Goal: Information Seeking & Learning: Learn about a topic

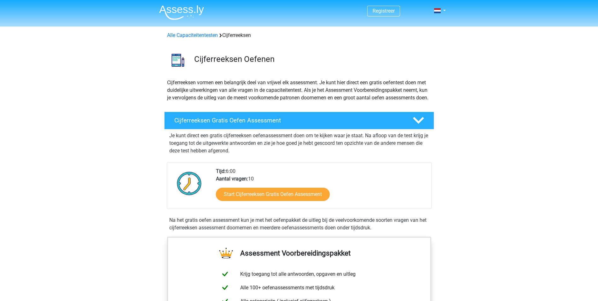
scroll to position [95, 0]
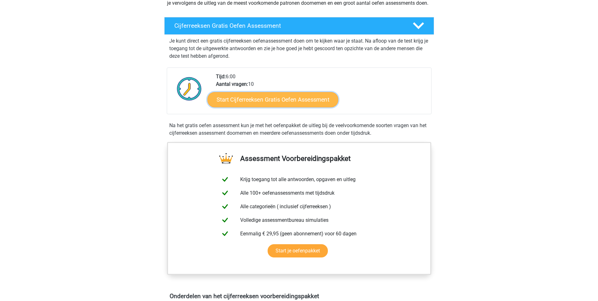
click at [240, 107] on link "Start Cijferreeksen Gratis Oefen Assessment" at bounding box center [273, 99] width 131 height 15
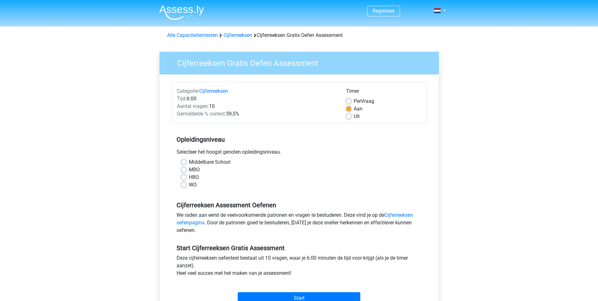
click at [189, 184] on label "WO" at bounding box center [193, 185] width 8 height 8
click at [185, 184] on input "WO" at bounding box center [183, 184] width 5 height 6
radio input "true"
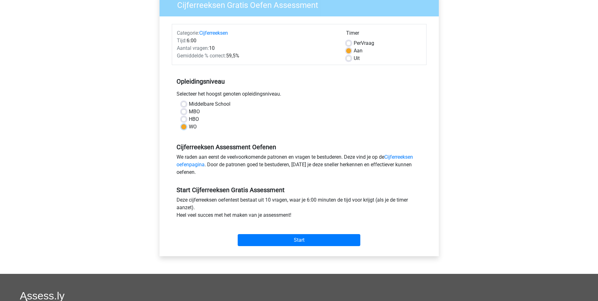
scroll to position [63, 0]
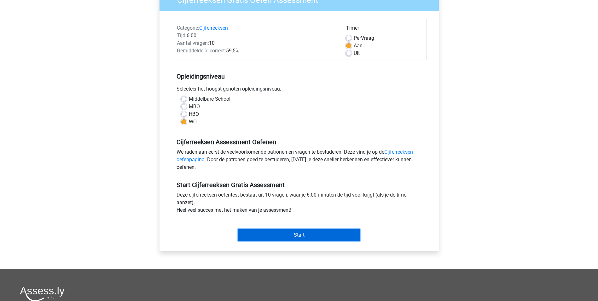
click at [299, 233] on input "Start" at bounding box center [299, 235] width 123 height 12
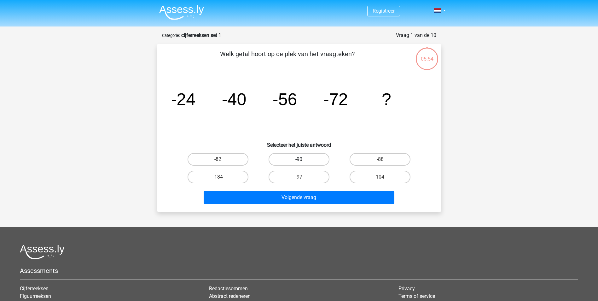
click at [298, 163] on label "-90" at bounding box center [299, 159] width 61 height 13
click at [299, 163] on input "-90" at bounding box center [301, 161] width 4 height 4
radio input "true"
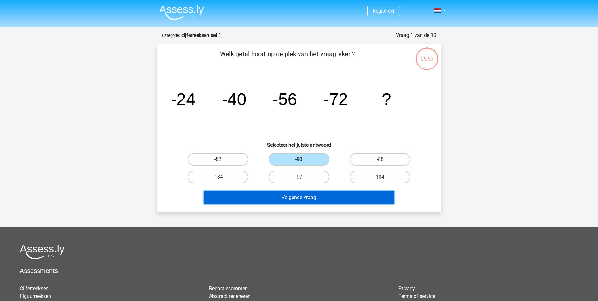
click at [291, 200] on button "Volgende vraag" at bounding box center [299, 197] width 191 height 13
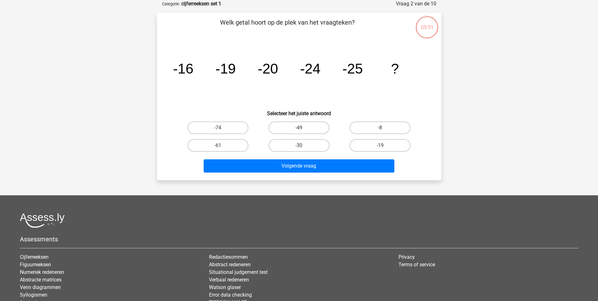
scroll to position [12, 0]
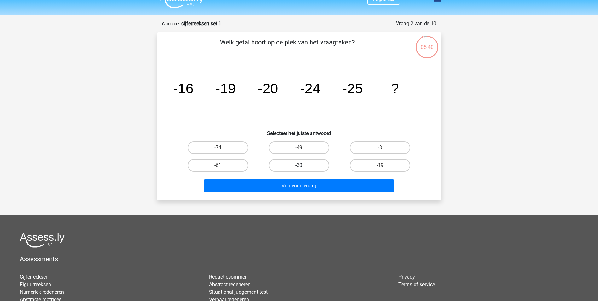
click at [295, 171] on label "-30" at bounding box center [299, 165] width 61 height 13
click at [299, 169] on input "-30" at bounding box center [301, 167] width 4 height 4
radio input "true"
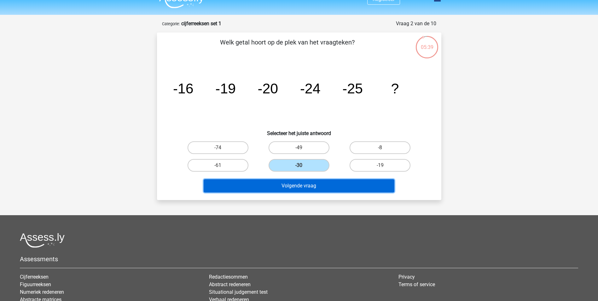
click at [304, 184] on button "Volgende vraag" at bounding box center [299, 185] width 191 height 13
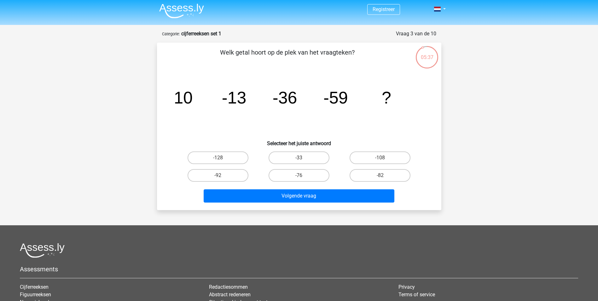
scroll to position [1, 0]
click at [370, 169] on div "-82" at bounding box center [380, 176] width 81 height 18
click at [381, 184] on div "-82" at bounding box center [380, 176] width 81 height 18
click at [378, 178] on label "-82" at bounding box center [380, 175] width 61 height 13
click at [380, 178] on input "-82" at bounding box center [382, 178] width 4 height 4
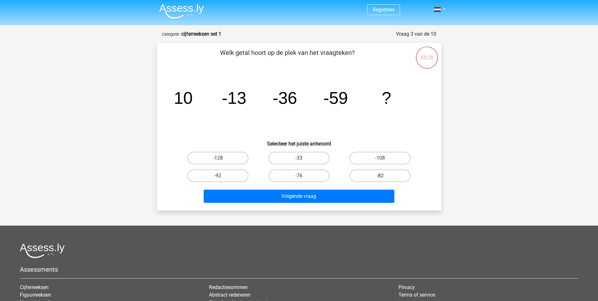
radio input "true"
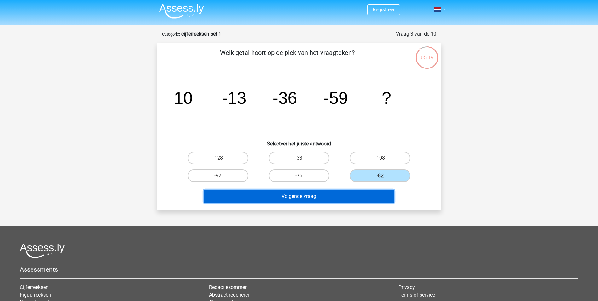
click at [360, 197] on button "Volgende vraag" at bounding box center [299, 196] width 191 height 13
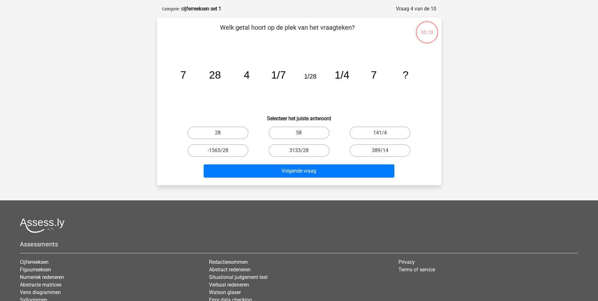
scroll to position [32, 0]
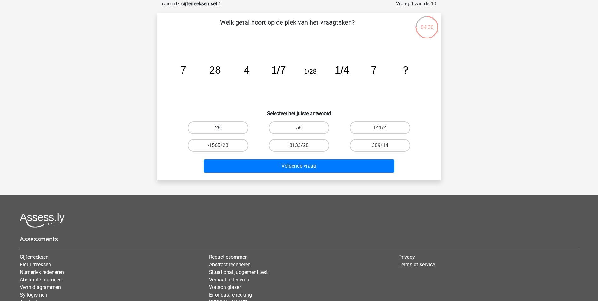
click at [236, 126] on label "28" at bounding box center [218, 127] width 61 height 13
click at [222, 128] on input "28" at bounding box center [220, 130] width 4 height 4
radio input "true"
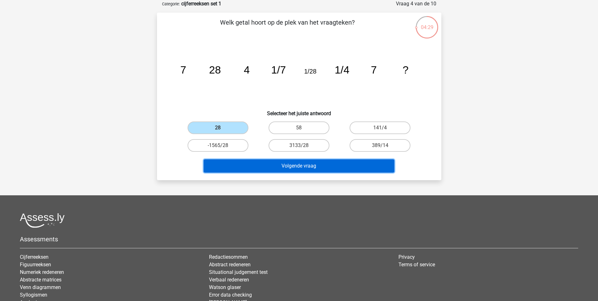
click at [309, 166] on button "Volgende vraag" at bounding box center [299, 165] width 191 height 13
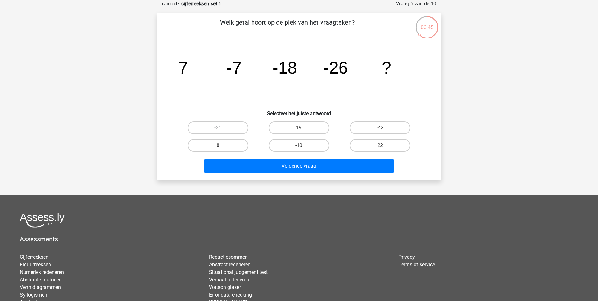
click at [230, 128] on label "-31" at bounding box center [218, 127] width 61 height 13
click at [222, 128] on input "-31" at bounding box center [220, 130] width 4 height 4
radio input "true"
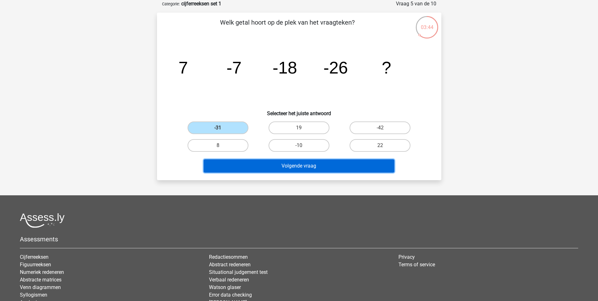
click at [297, 167] on button "Volgende vraag" at bounding box center [299, 165] width 191 height 13
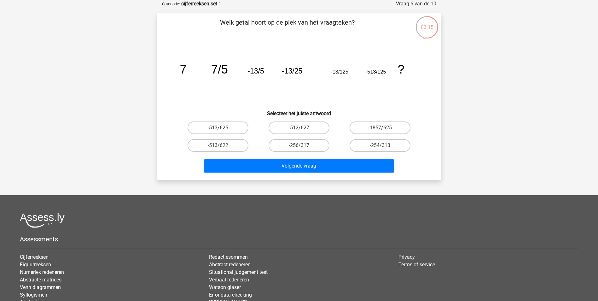
click at [226, 127] on label "-513/625" at bounding box center [218, 127] width 61 height 13
click at [222, 128] on input "-513/625" at bounding box center [220, 130] width 4 height 4
radio input "true"
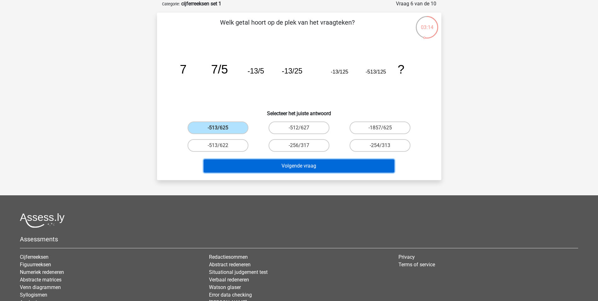
click at [270, 164] on button "Volgende vraag" at bounding box center [299, 165] width 191 height 13
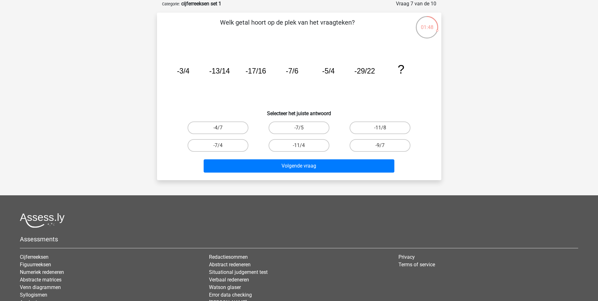
click at [361, 134] on div "-11/8" at bounding box center [380, 128] width 81 height 18
click at [360, 131] on label "-11/8" at bounding box center [380, 127] width 61 height 13
click at [380, 131] on input "-11/8" at bounding box center [382, 130] width 4 height 4
radio input "true"
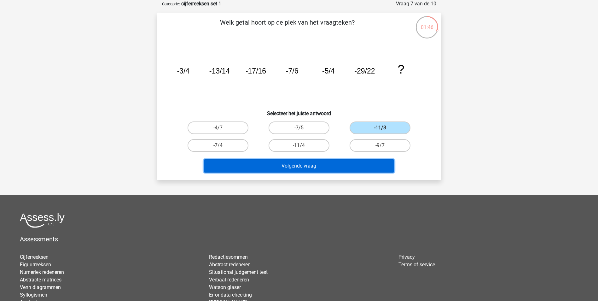
click at [329, 165] on button "Volgende vraag" at bounding box center [299, 165] width 191 height 13
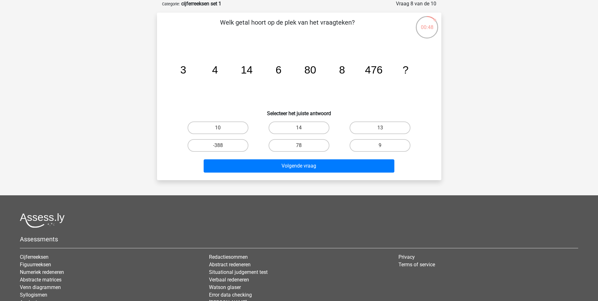
click at [222, 129] on input "10" at bounding box center [220, 130] width 4 height 4
radio input "true"
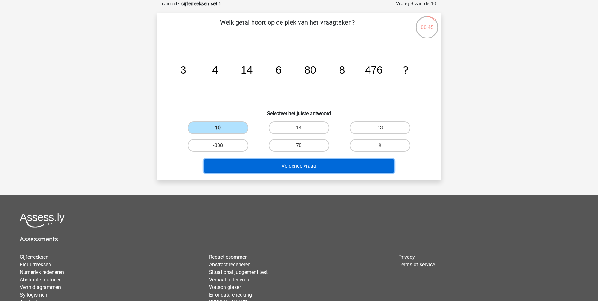
click at [293, 170] on button "Volgende vraag" at bounding box center [299, 165] width 191 height 13
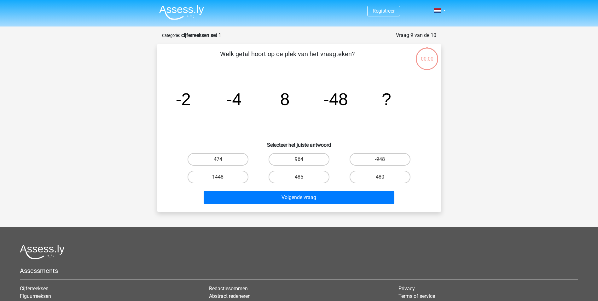
scroll to position [32, 0]
